Goal: Information Seeking & Learning: Understand process/instructions

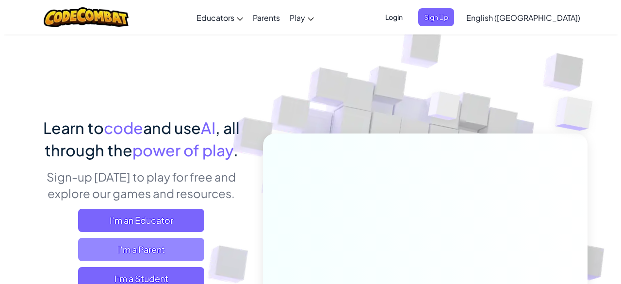
scroll to position [49, 0]
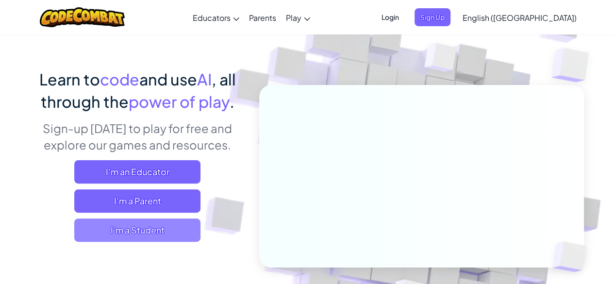
click at [134, 230] on span "I'm a Student" at bounding box center [137, 229] width 126 height 23
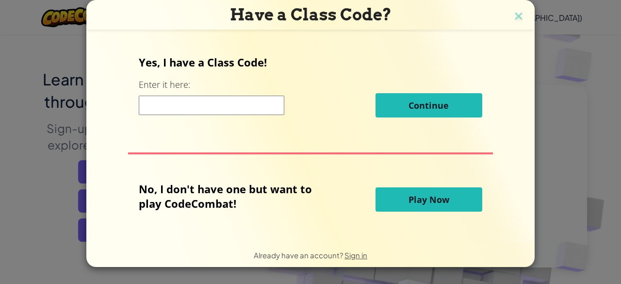
click at [441, 198] on span "Play Now" at bounding box center [429, 200] width 41 height 12
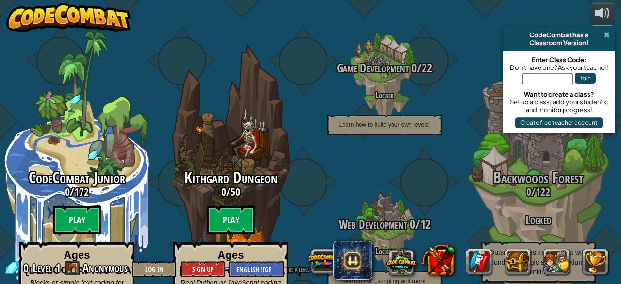
click at [604, 34] on span at bounding box center [607, 35] width 6 height 8
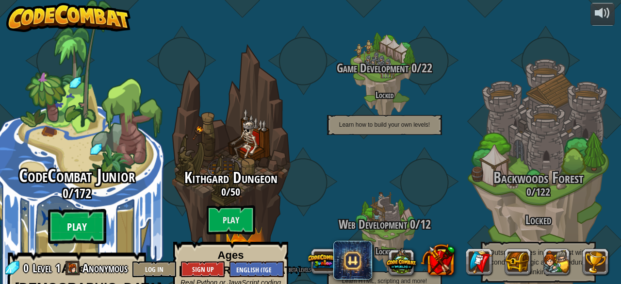
click at [77, 209] on btn "Play" at bounding box center [77, 226] width 58 height 35
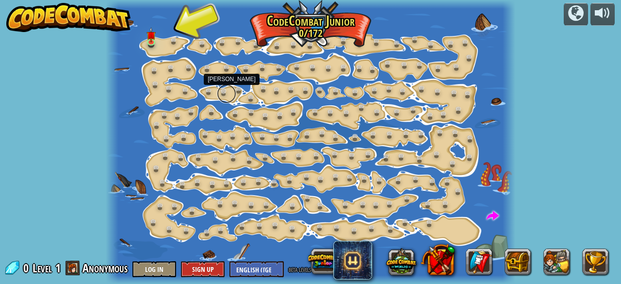
click at [219, 95] on link at bounding box center [226, 93] width 19 height 19
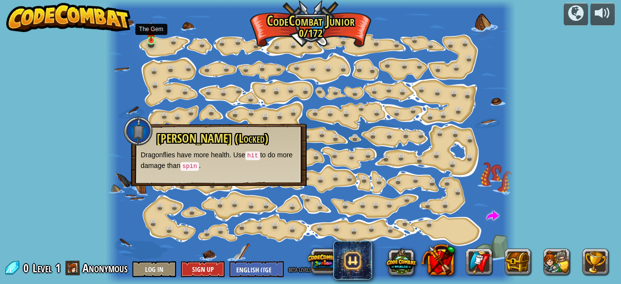
click at [150, 40] on img at bounding box center [151, 31] width 9 height 20
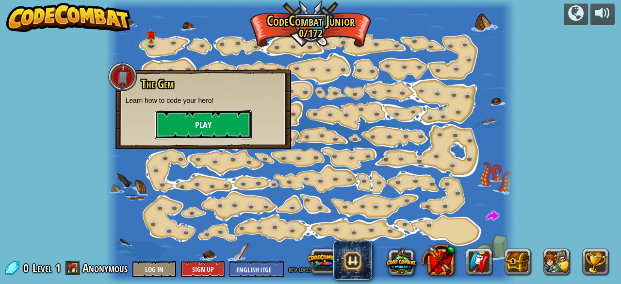
click at [195, 130] on button "Play" at bounding box center [203, 124] width 97 height 29
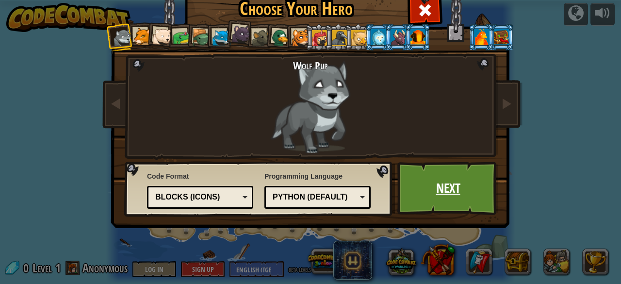
click at [437, 189] on link "Next" at bounding box center [447, 188] width 101 height 53
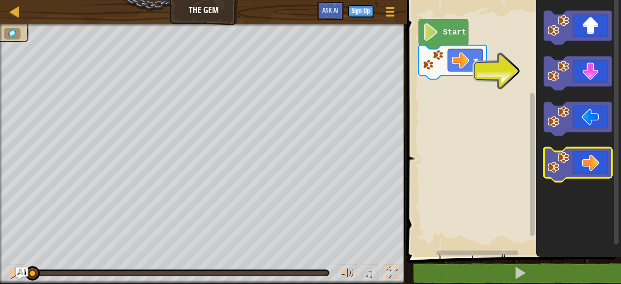
click at [583, 166] on icon "Blockly Workspace" at bounding box center [578, 165] width 68 height 34
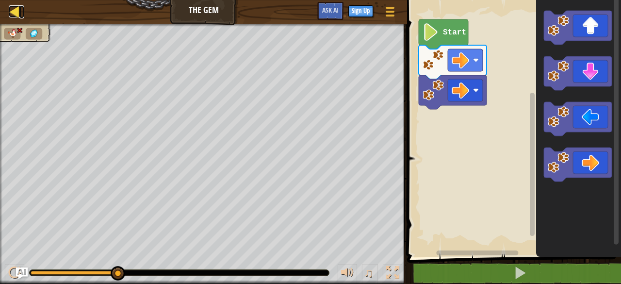
click at [16, 13] on div at bounding box center [15, 11] width 12 height 12
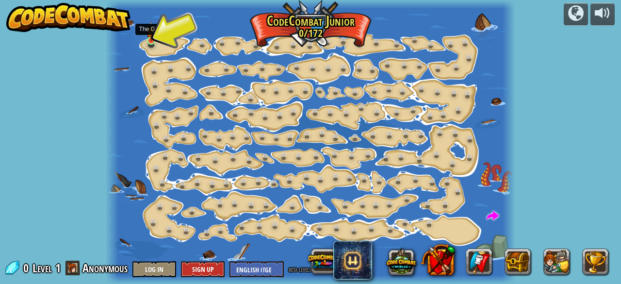
click at [148, 40] on img at bounding box center [151, 31] width 9 height 20
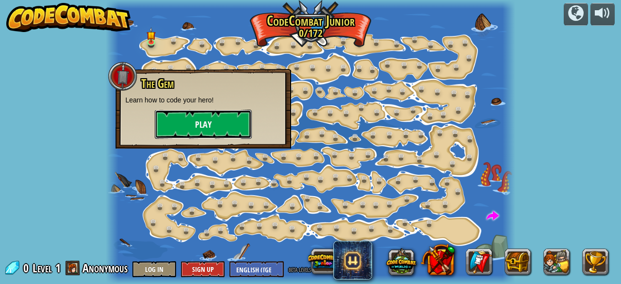
click at [207, 124] on button "Play" at bounding box center [203, 124] width 97 height 29
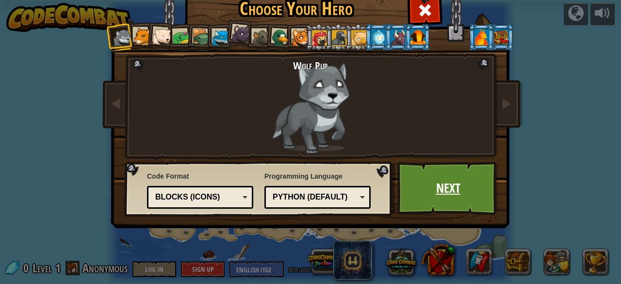
click at [435, 187] on link "Next" at bounding box center [447, 188] width 101 height 53
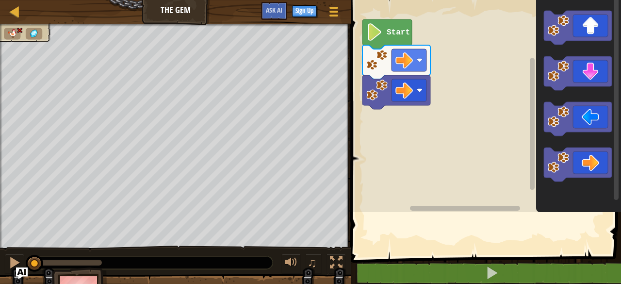
click at [417, 153] on rect "Blockly Workspace" at bounding box center [484, 103] width 273 height 217
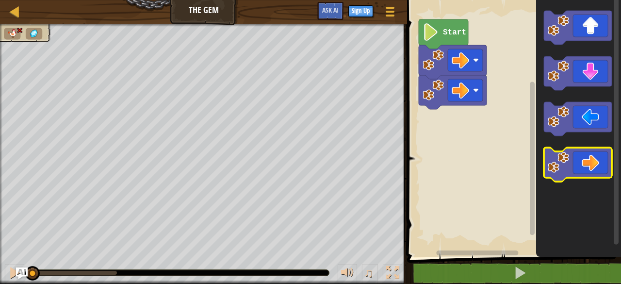
click at [590, 166] on icon "Blockly Workspace" at bounding box center [578, 165] width 68 height 34
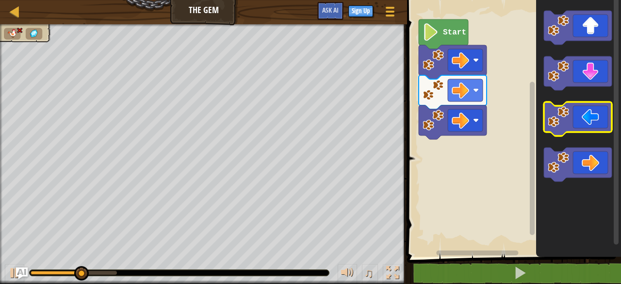
click at [576, 135] on rect "Blockly Workspace" at bounding box center [578, 119] width 68 height 34
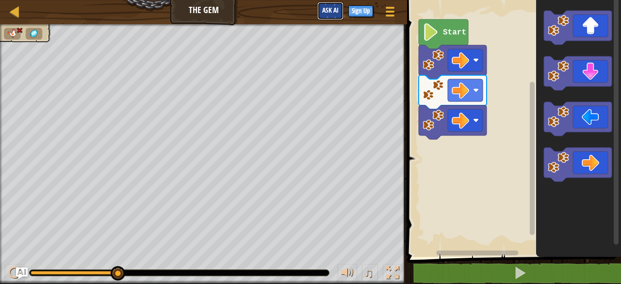
click at [329, 12] on span "Ask AI" at bounding box center [330, 9] width 16 height 9
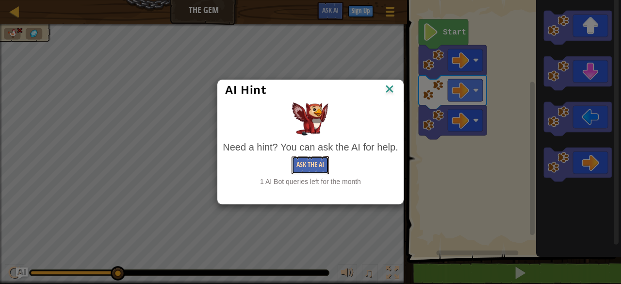
click at [308, 165] on button "Ask the AI" at bounding box center [310, 165] width 37 height 18
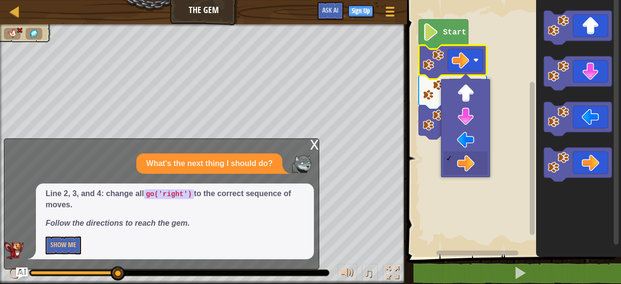
click at [477, 63] on image "Blockly Workspace" at bounding box center [476, 60] width 6 height 6
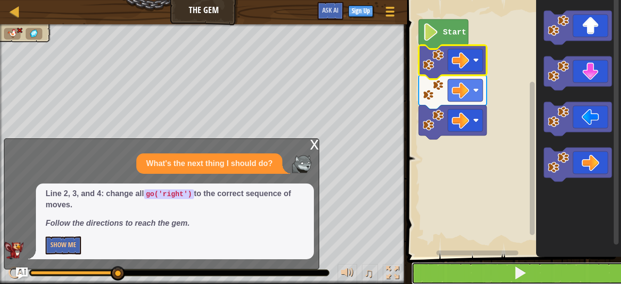
click at [523, 276] on span at bounding box center [520, 273] width 14 height 14
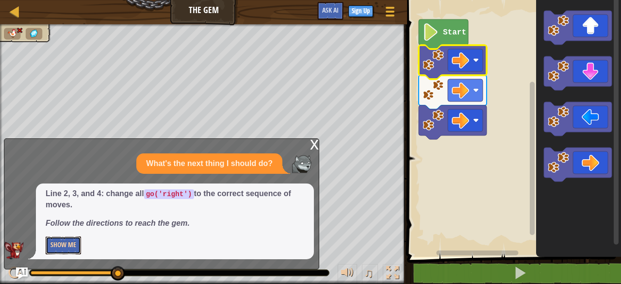
click at [66, 248] on button "Show Me" at bounding box center [63, 245] width 35 height 18
click at [60, 247] on button "Hide" at bounding box center [57, 245] width 22 height 18
click at [60, 237] on button "Show Me" at bounding box center [63, 245] width 35 height 18
click at [316, 142] on div "x" at bounding box center [314, 144] width 9 height 10
